Goal: Task Accomplishment & Management: Use online tool/utility

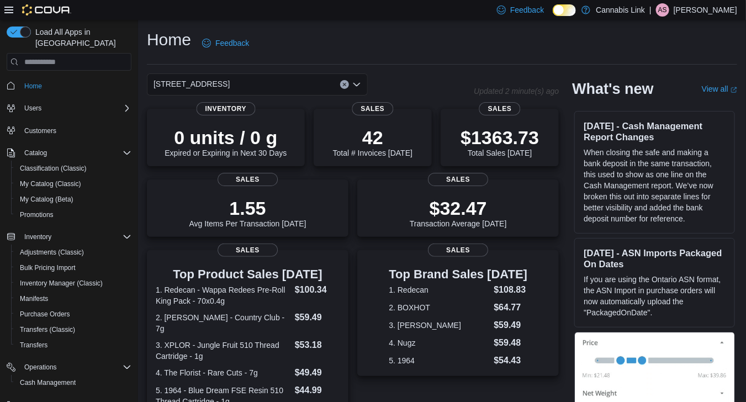
click at [358, 82] on icon "Open list of options" at bounding box center [356, 84] width 9 height 9
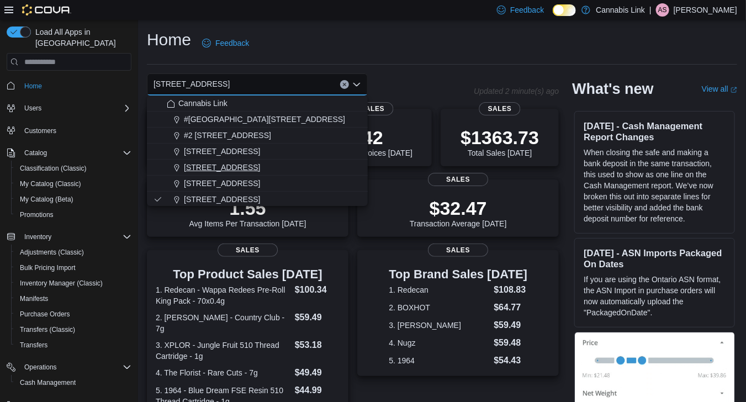
click at [293, 167] on div "1295 Highbury Ave N" at bounding box center [264, 167] width 194 height 11
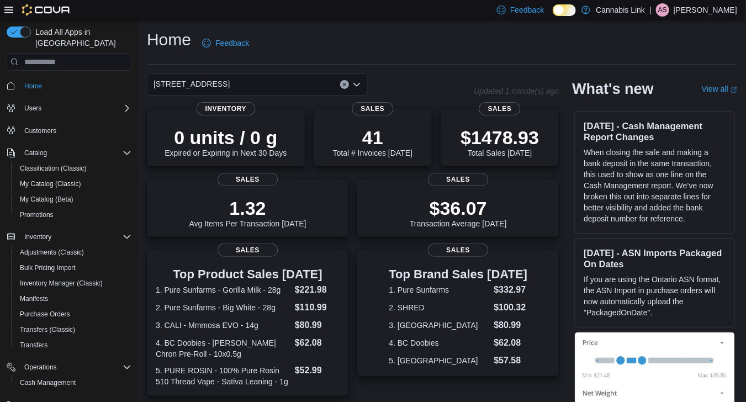
click at [354, 87] on icon "Open list of options" at bounding box center [356, 84] width 9 height 9
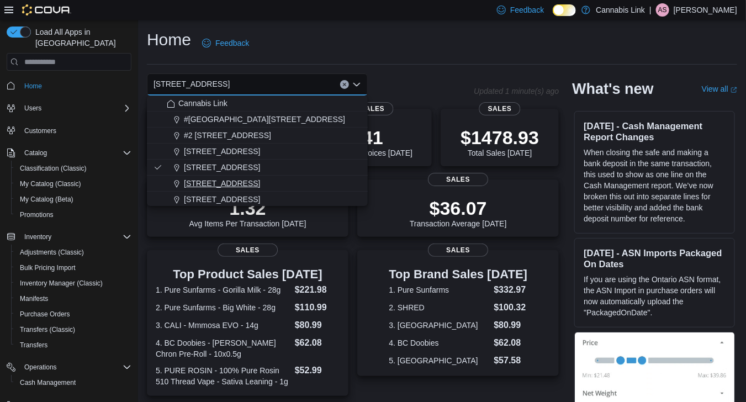
click at [302, 184] on div "390 Springbank Drive" at bounding box center [264, 183] width 194 height 11
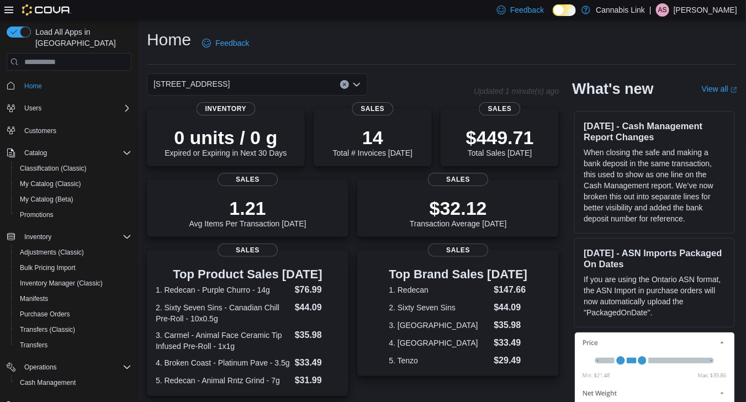
click at [355, 85] on icon "Open list of options" at bounding box center [356, 84] width 7 height 3
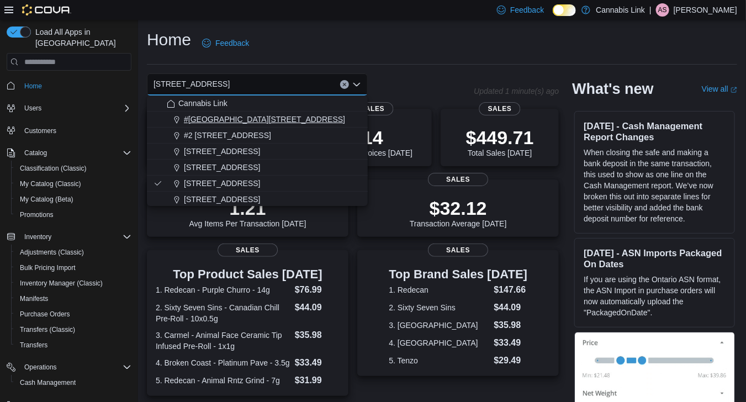
click at [324, 124] on div "#1 1175 Hyde Park Road, Unit 2B" at bounding box center [264, 119] width 194 height 11
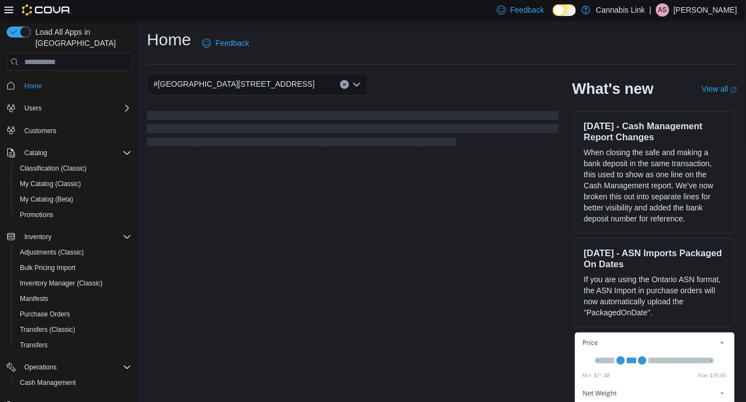
click at [354, 86] on icon "Open list of options" at bounding box center [356, 84] width 9 height 9
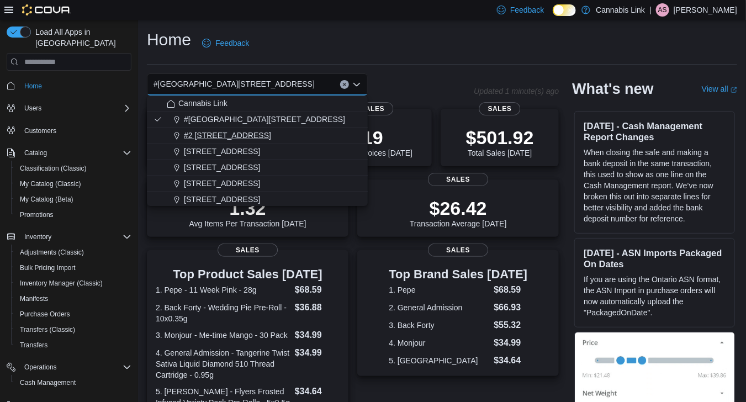
click at [319, 131] on div "#2 1149 Western Rd." at bounding box center [264, 135] width 194 height 11
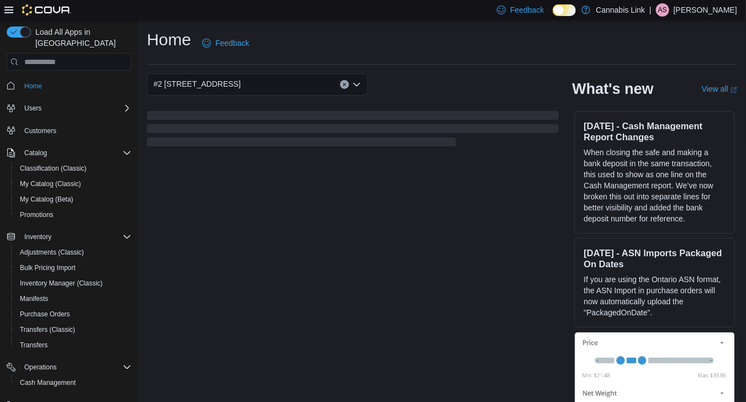
click at [361, 86] on icon "Open list of options" at bounding box center [356, 84] width 9 height 9
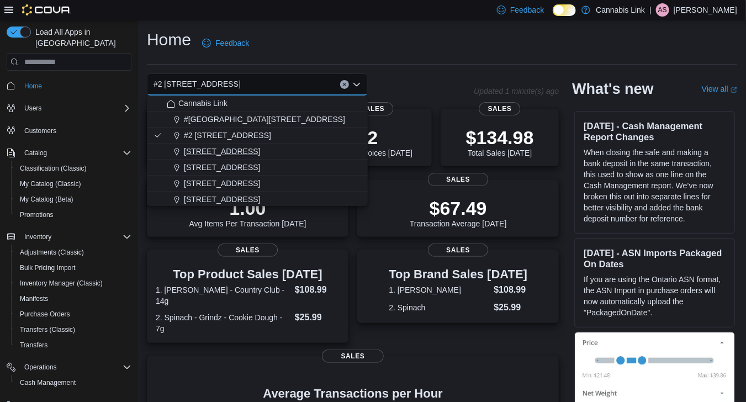
click at [326, 147] on div "1225 Wonderland Road North" at bounding box center [264, 151] width 194 height 11
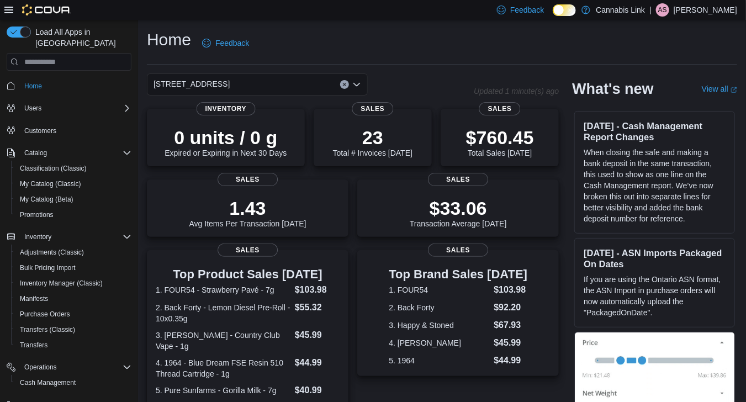
click at [356, 87] on icon "Open list of options" at bounding box center [356, 84] width 9 height 9
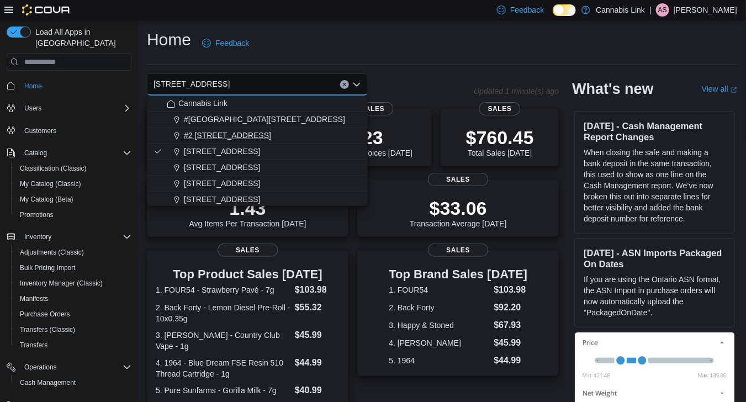
click at [311, 140] on div "#2 1149 Western Rd." at bounding box center [264, 135] width 194 height 11
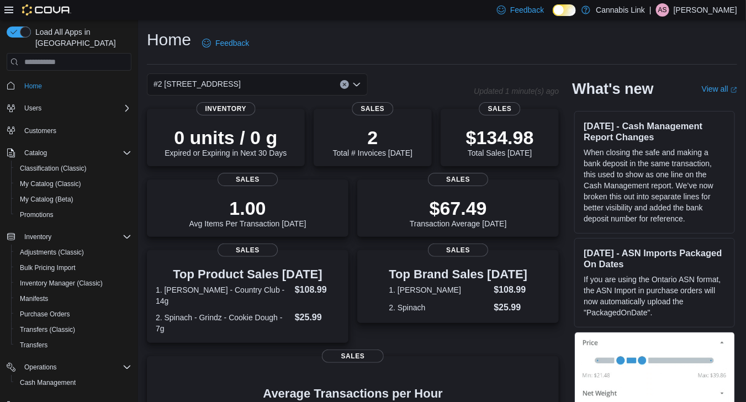
click at [358, 84] on icon "Open list of options" at bounding box center [356, 84] width 7 height 3
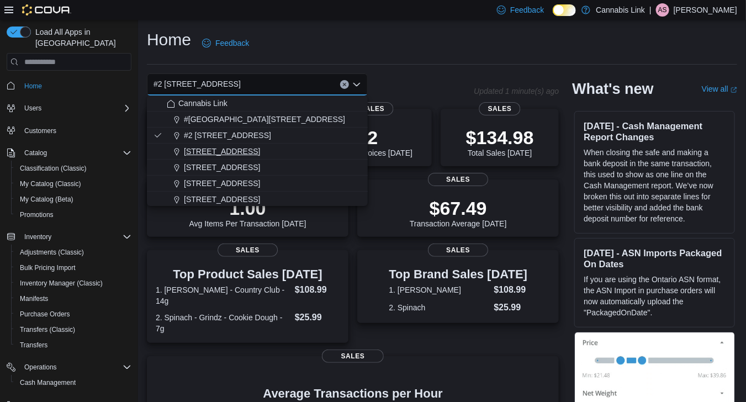
click at [316, 146] on div "1225 Wonderland Road North" at bounding box center [264, 151] width 194 height 11
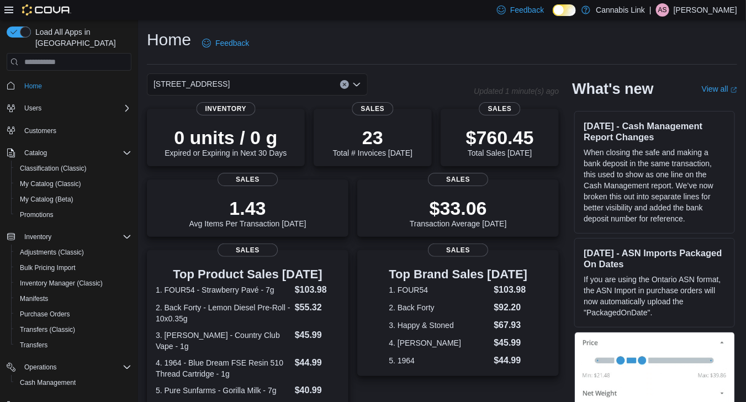
click at [358, 86] on icon "Open list of options" at bounding box center [356, 84] width 7 height 3
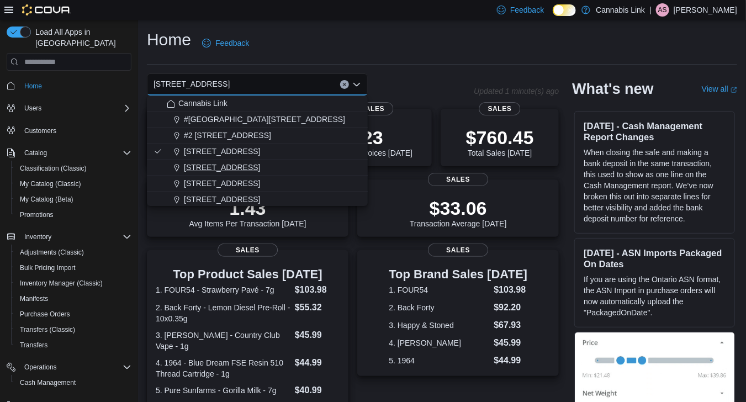
click at [306, 165] on div "1295 Highbury Ave N" at bounding box center [264, 167] width 194 height 11
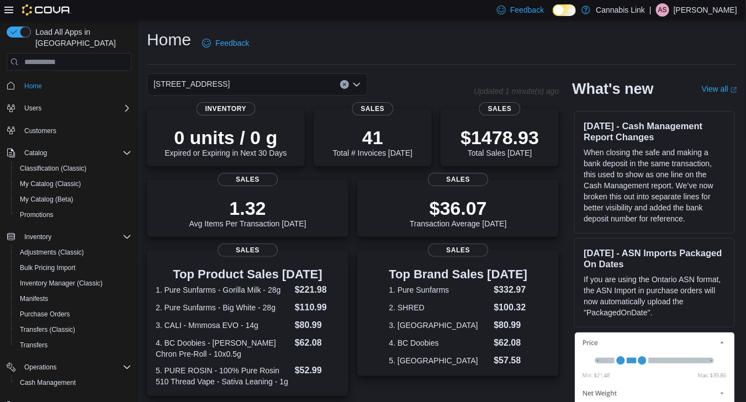
click at [359, 85] on icon "Open list of options" at bounding box center [356, 84] width 9 height 9
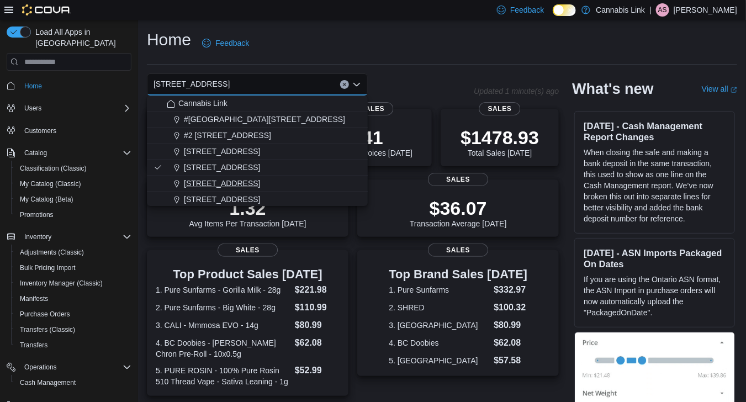
click at [303, 181] on div "390 Springbank Drive" at bounding box center [264, 183] width 194 height 11
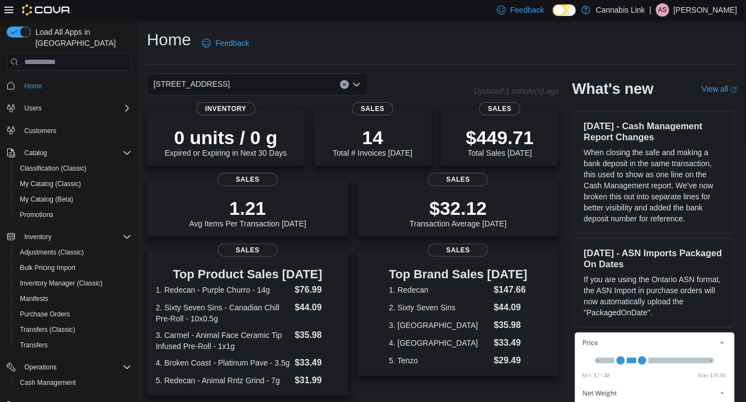
click at [352, 89] on div "390 Springbank Drive Combo box. Selected. 390 Springbank Drive. Press Backspace…" at bounding box center [257, 84] width 221 height 22
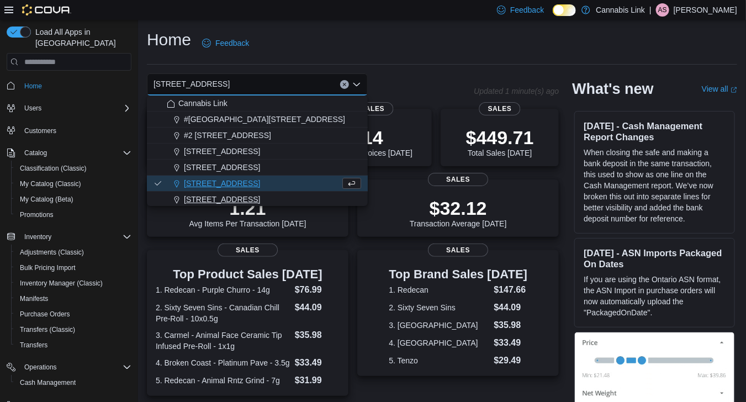
click at [296, 199] on div "[STREET_ADDRESS]" at bounding box center [264, 199] width 194 height 11
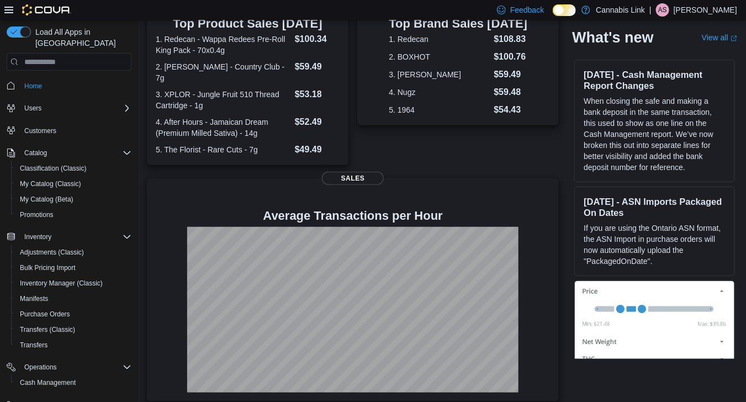
scroll to position [80, 0]
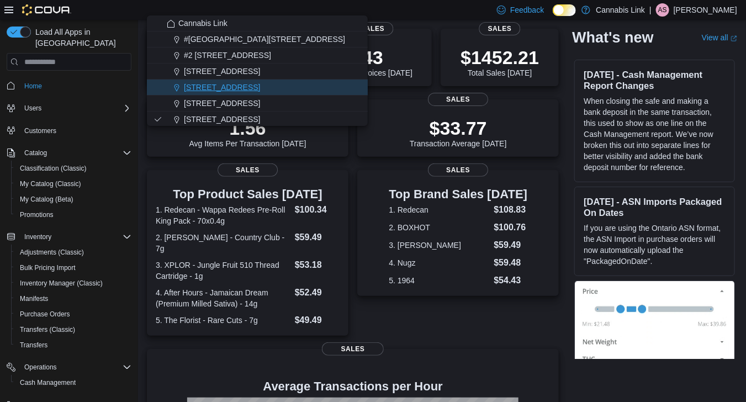
click at [272, 93] on button "1295 Highbury Ave N" at bounding box center [257, 88] width 221 height 16
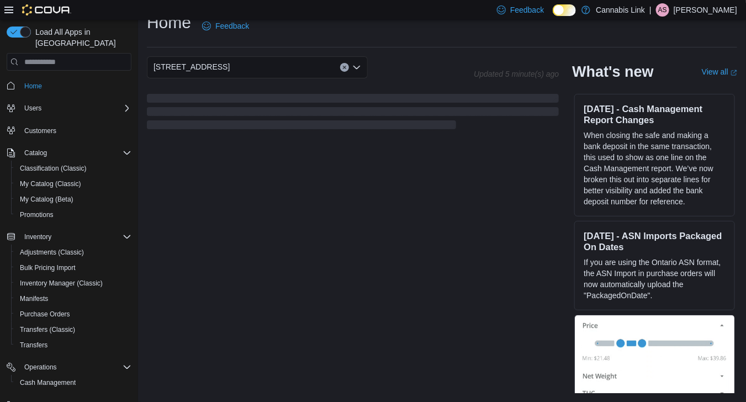
click at [248, 84] on div "1295 Highbury Ave N Combo box. Selected. 1295 Highbury Ave N. Press Backspace t…" at bounding box center [353, 93] width 412 height 75
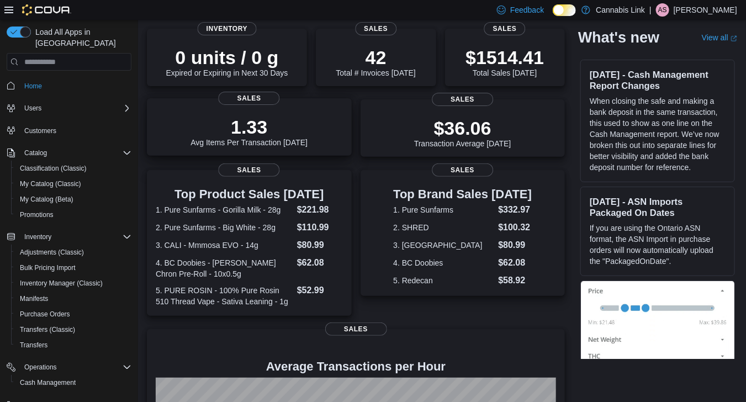
scroll to position [17, 0]
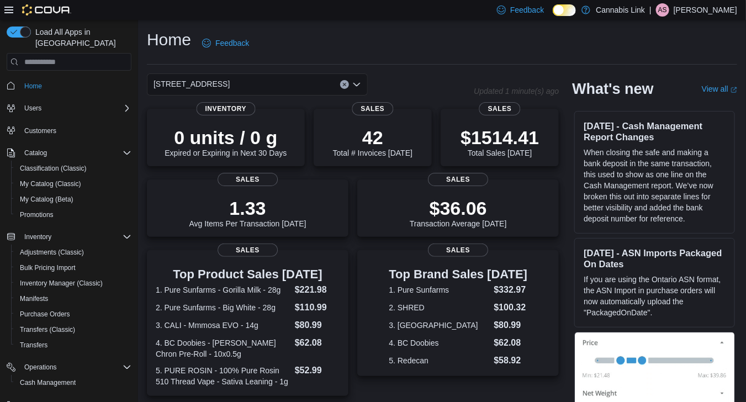
click at [361, 81] on div "1295 Highbury Ave N" at bounding box center [257, 84] width 221 height 22
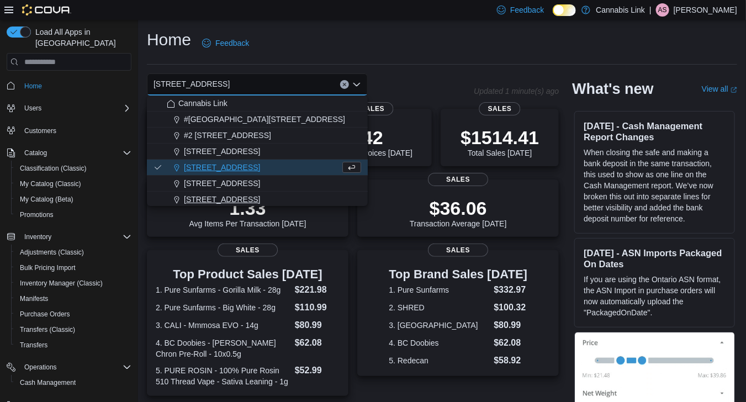
click at [248, 197] on span "[STREET_ADDRESS]" at bounding box center [222, 199] width 76 height 11
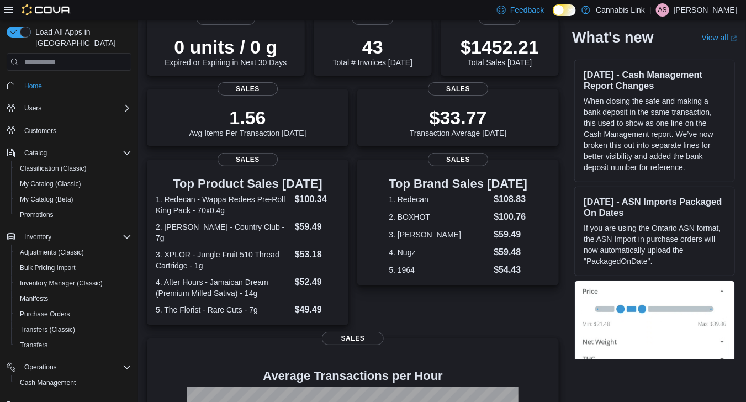
scroll to position [92, 0]
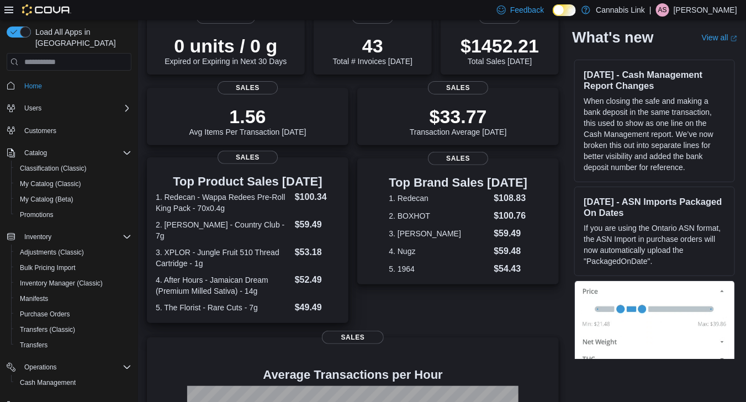
click at [240, 218] on dl "1. Redecan - Wappa Redees Pre-Roll King Pack - 70x0.4g $100.34 2. Woody Nelson …" at bounding box center [248, 252] width 184 height 124
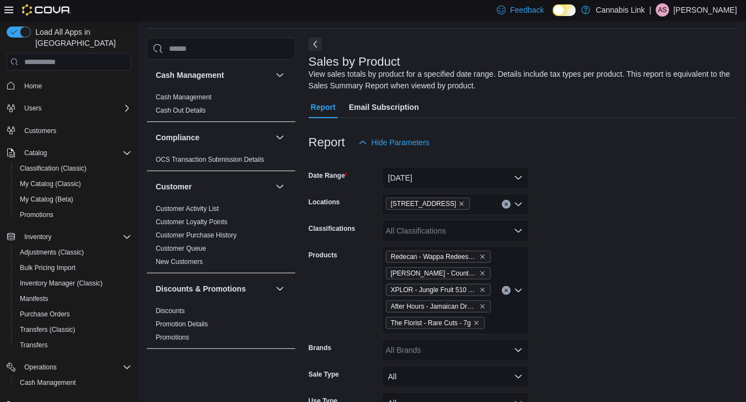
scroll to position [37, 0]
click at [505, 290] on icon "Clear input" at bounding box center [506, 289] width 3 height 3
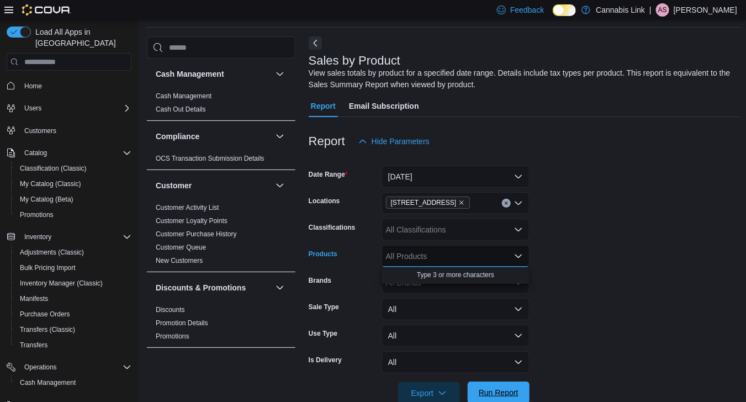
click at [498, 388] on span "Run Report" at bounding box center [498, 393] width 49 height 22
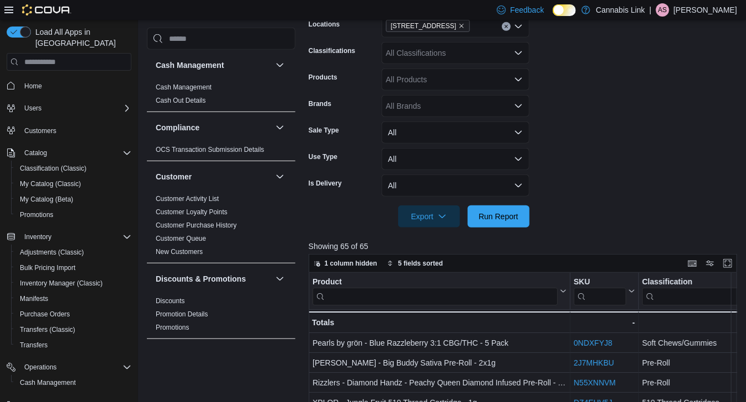
scroll to position [215, 0]
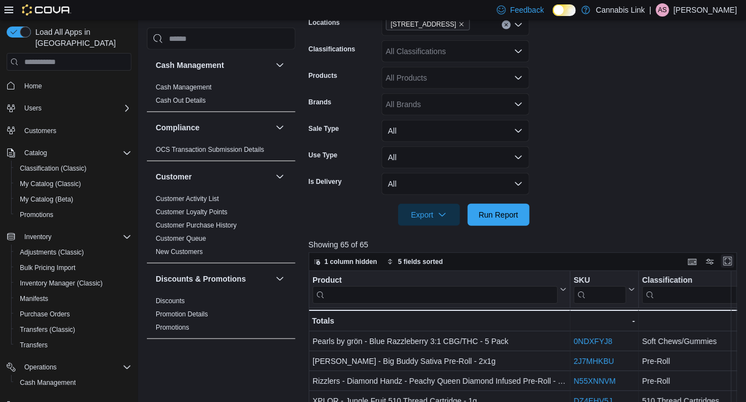
click at [734, 258] on button "Enter fullscreen" at bounding box center [727, 261] width 13 height 13
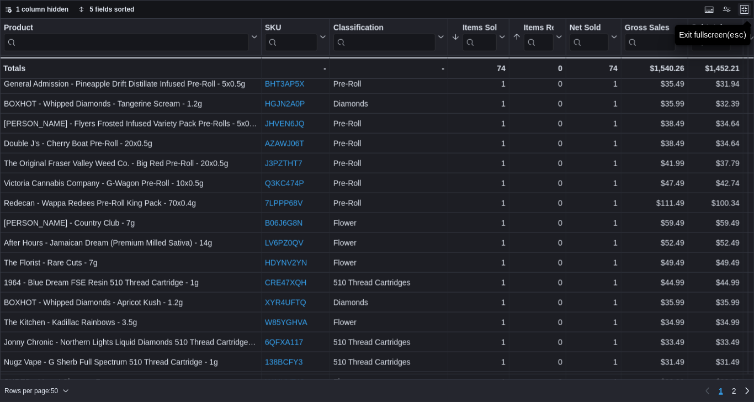
scroll to position [698, 0]
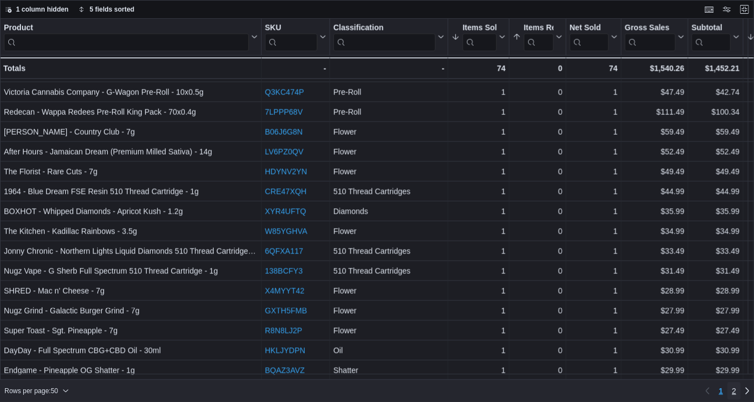
click at [735, 394] on span "2" at bounding box center [734, 390] width 4 height 11
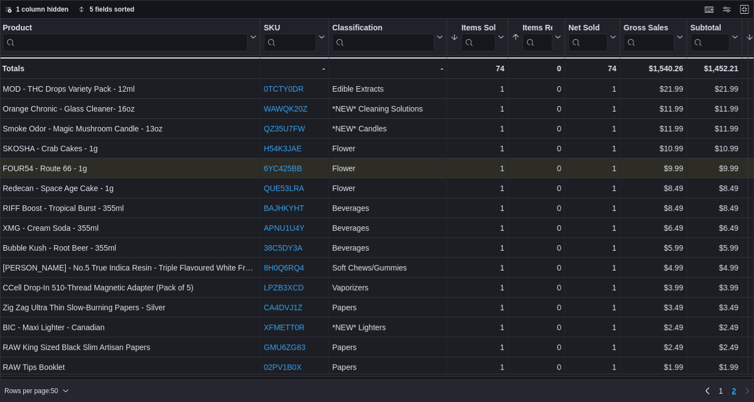
scroll to position [2, 0]
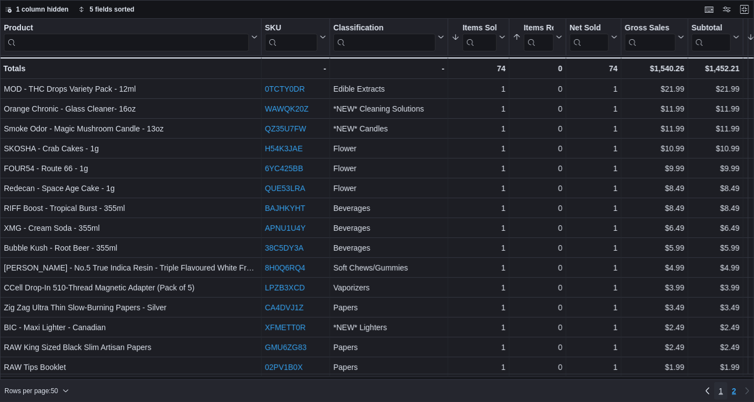
click at [723, 391] on span "1" at bounding box center [721, 390] width 4 height 11
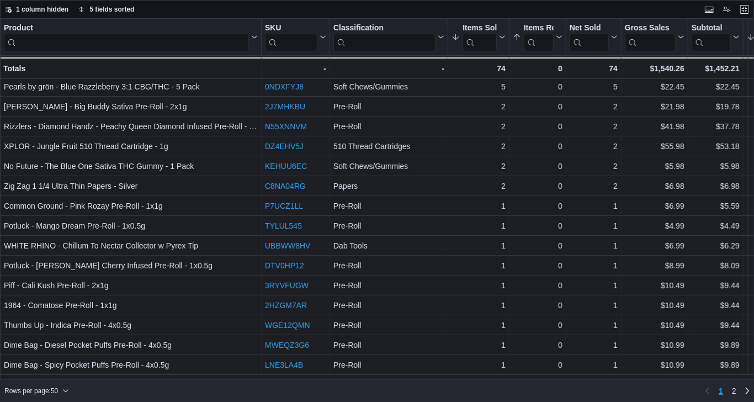
scroll to position [0, 0]
